Goal: Task Accomplishment & Management: Use online tool/utility

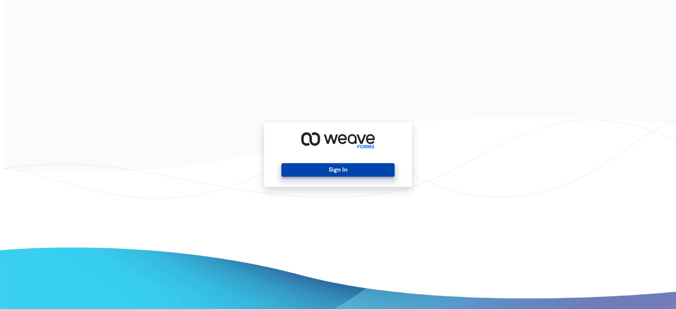
click at [332, 174] on button "Sign In" at bounding box center [337, 170] width 113 height 14
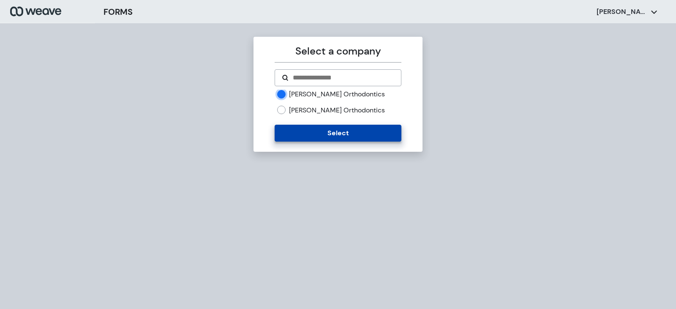
click at [305, 131] on button "Select" at bounding box center [338, 133] width 126 height 17
